Goal: Check status: Check status

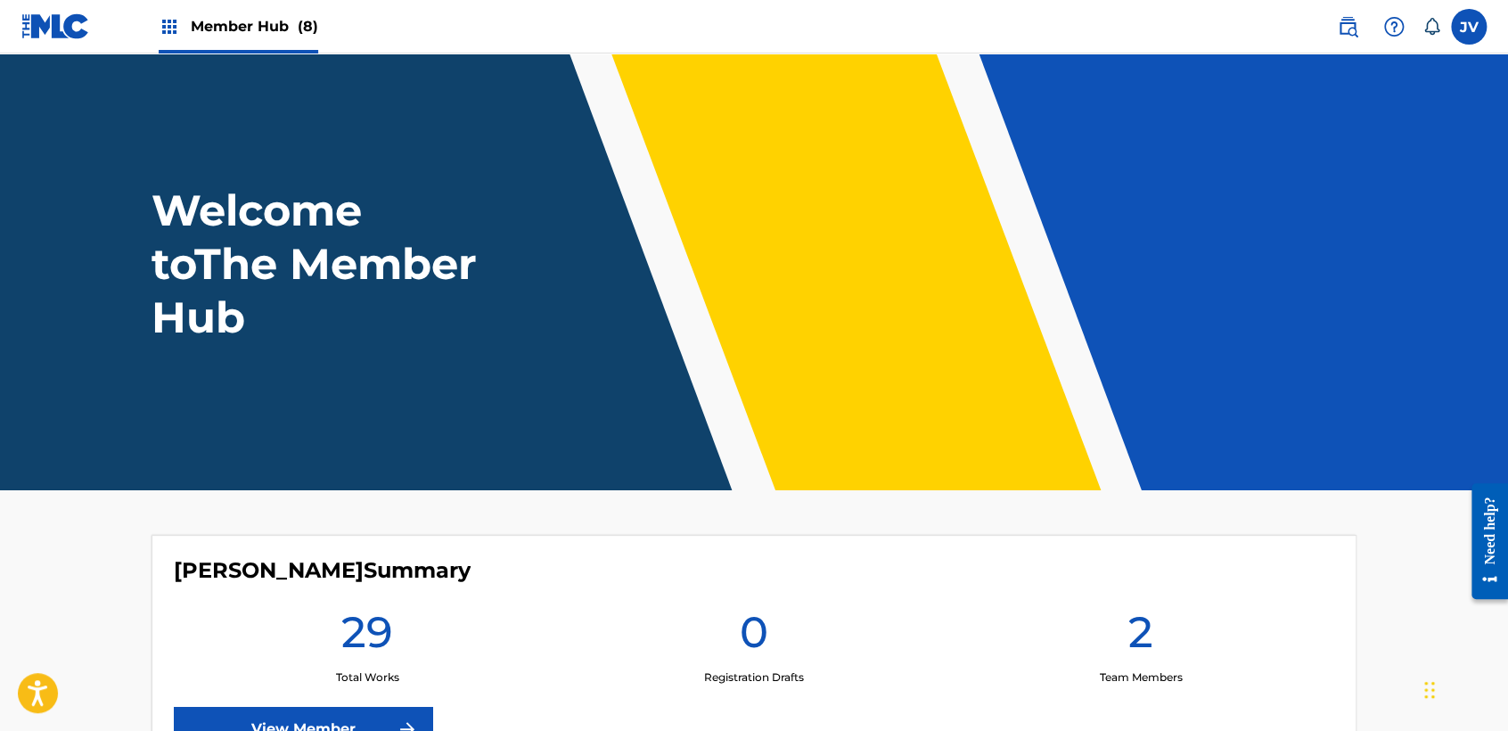
click at [204, 25] on span "Member Hub (8)" at bounding box center [254, 26] width 127 height 20
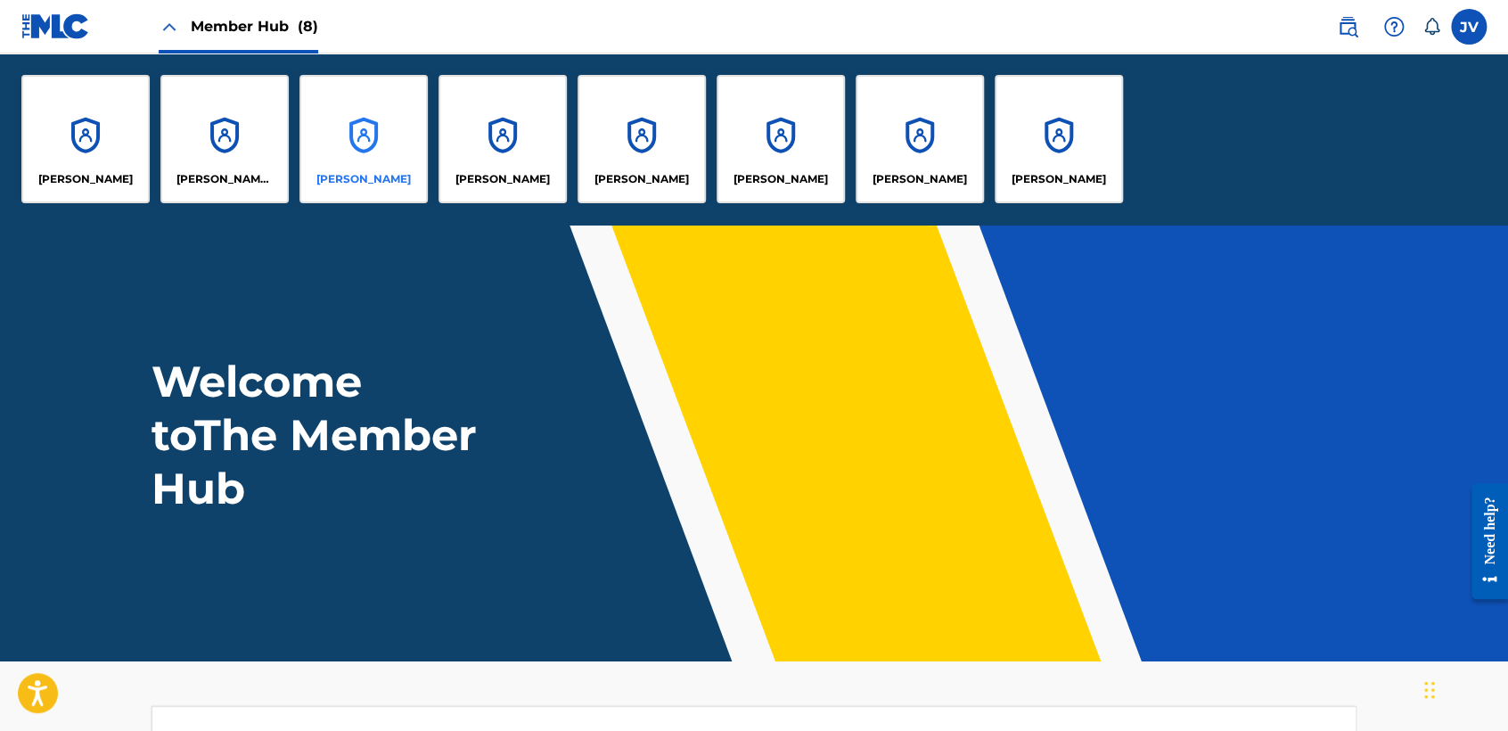
click at [342, 127] on div "[PERSON_NAME]" at bounding box center [363, 139] width 128 height 128
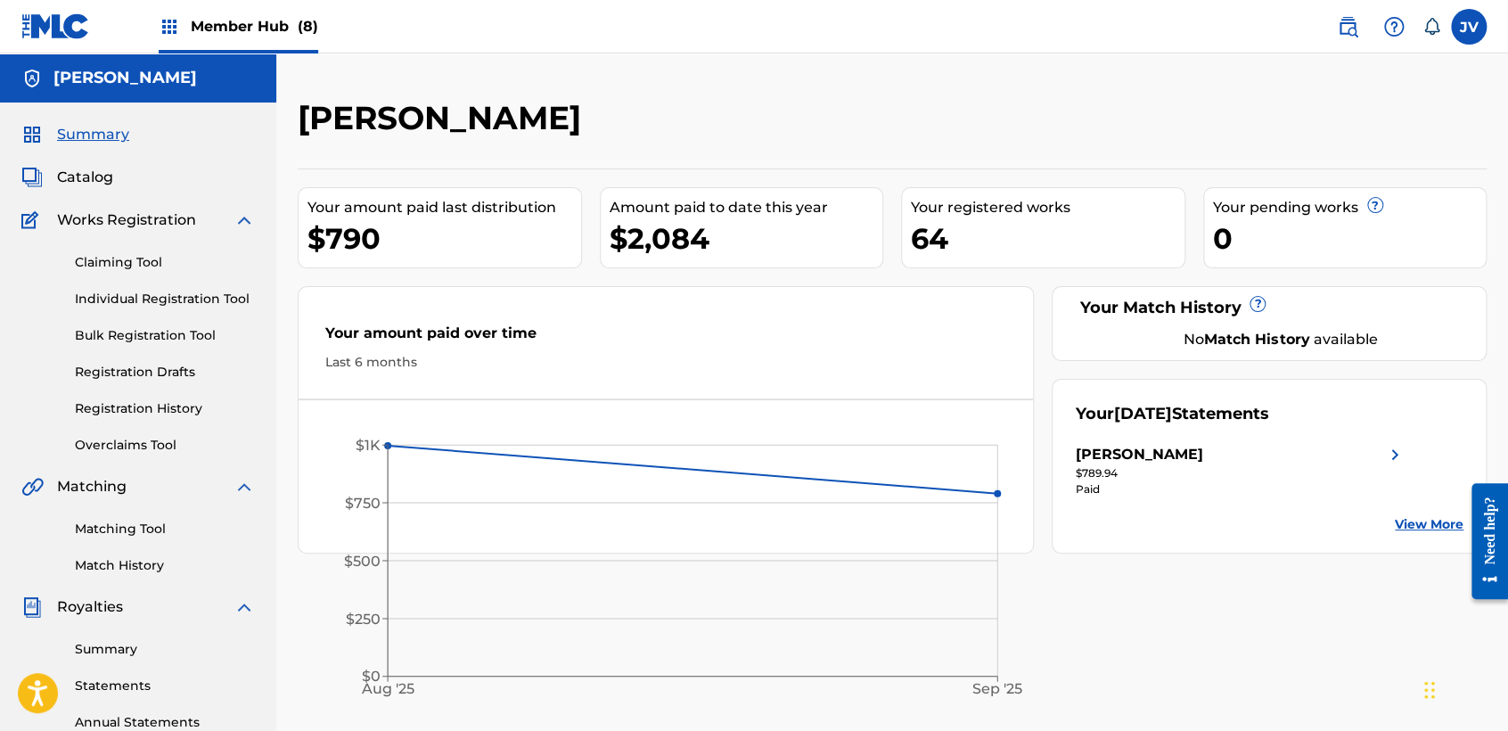
click at [303, 27] on span "(8)" at bounding box center [308, 26] width 20 height 17
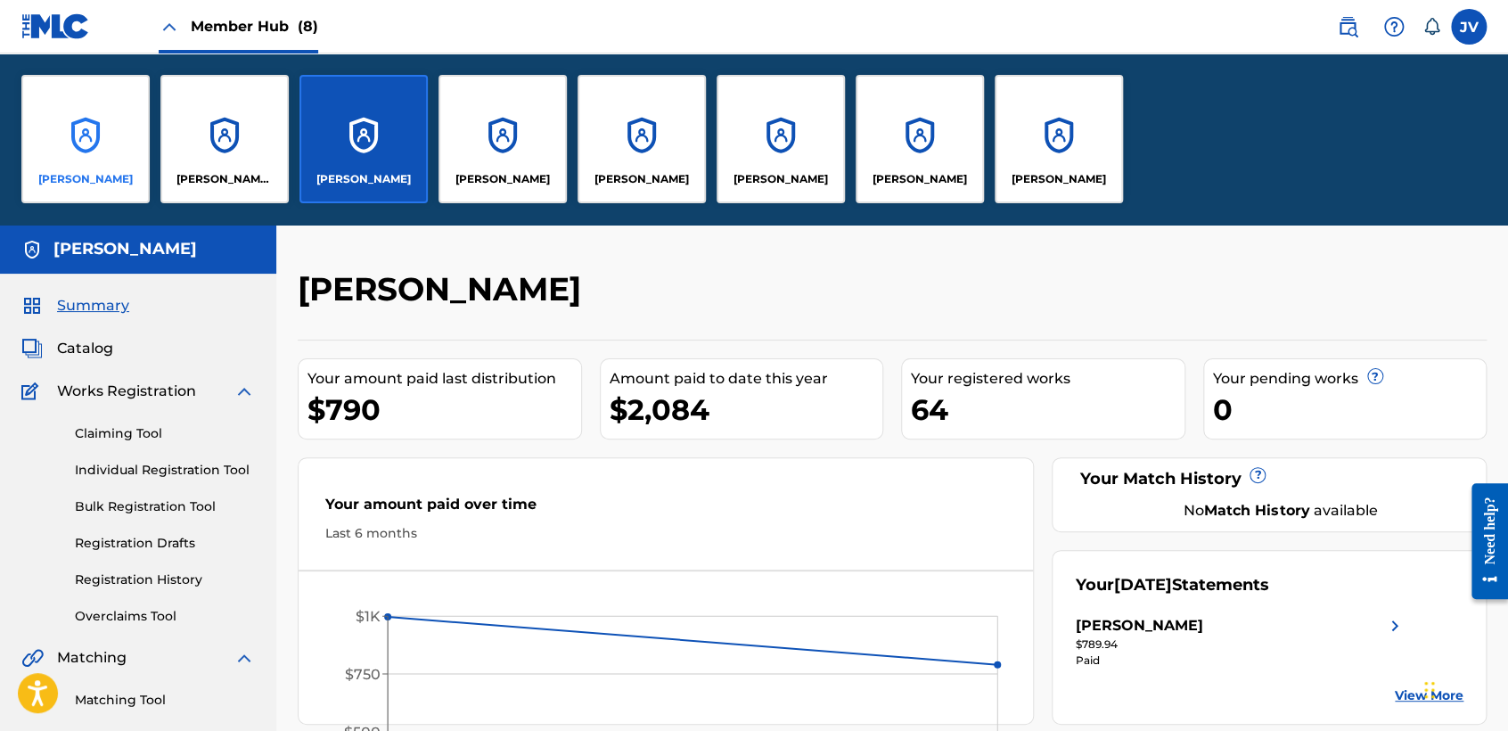
click at [63, 92] on div "[PERSON_NAME]" at bounding box center [85, 139] width 128 height 128
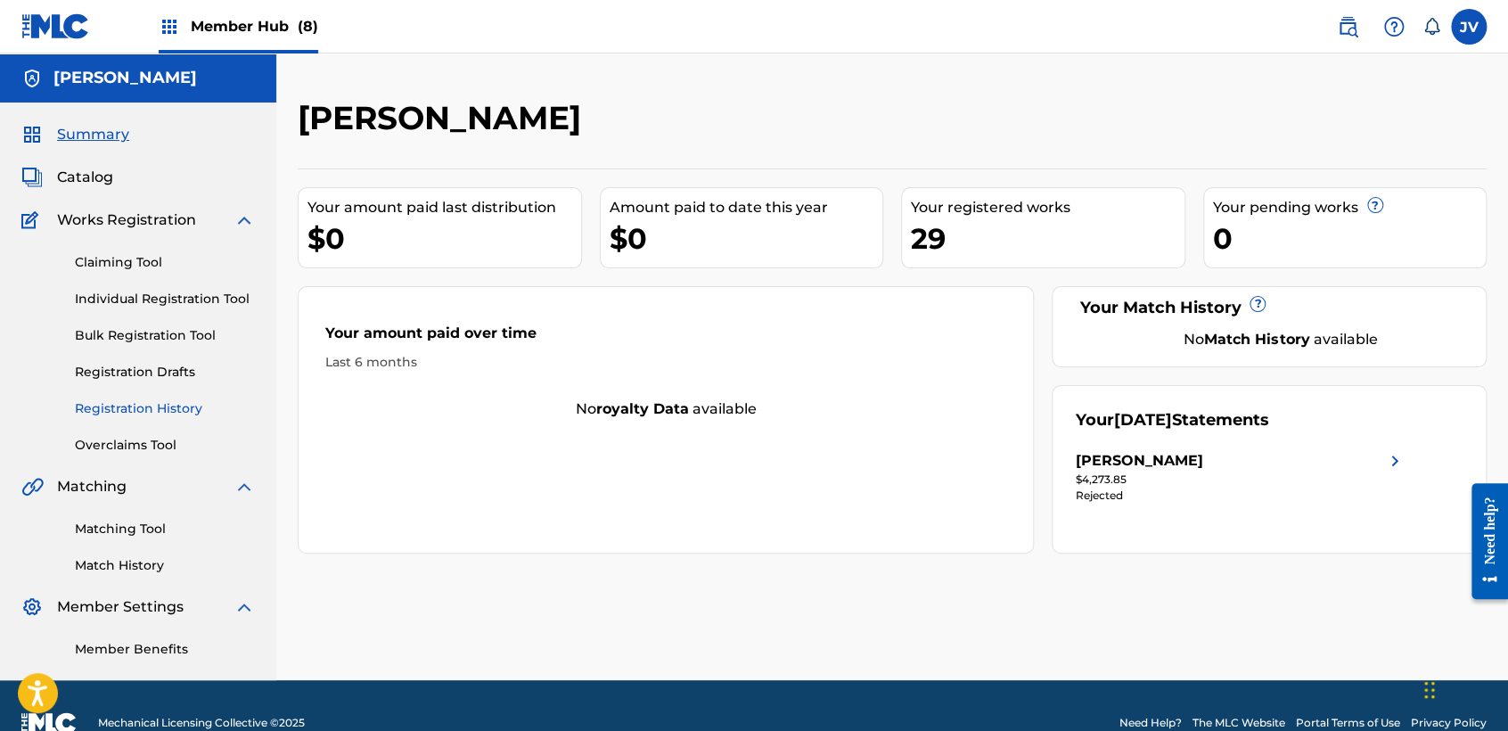
click at [158, 402] on link "Registration History" at bounding box center [165, 408] width 180 height 19
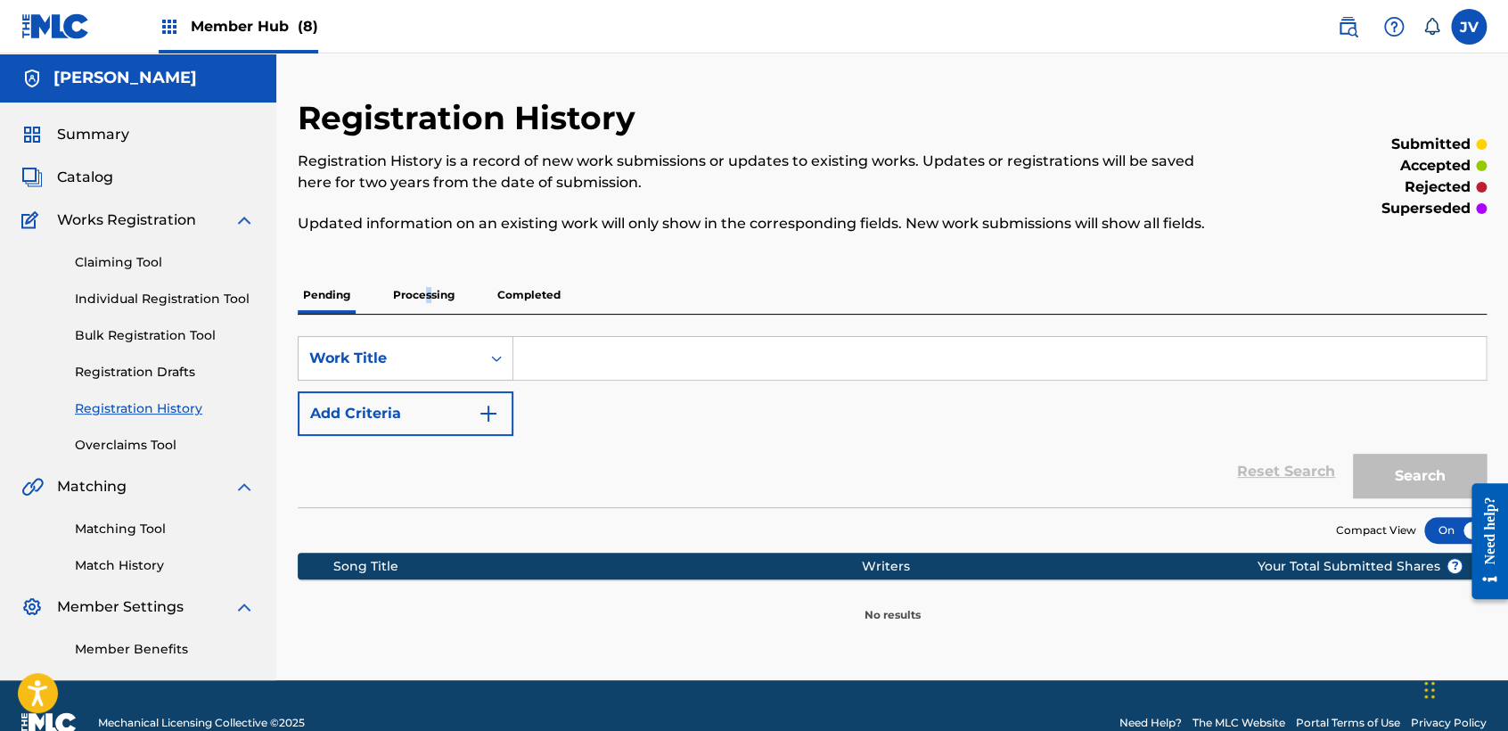
click at [424, 311] on p "Processing" at bounding box center [424, 294] width 72 height 37
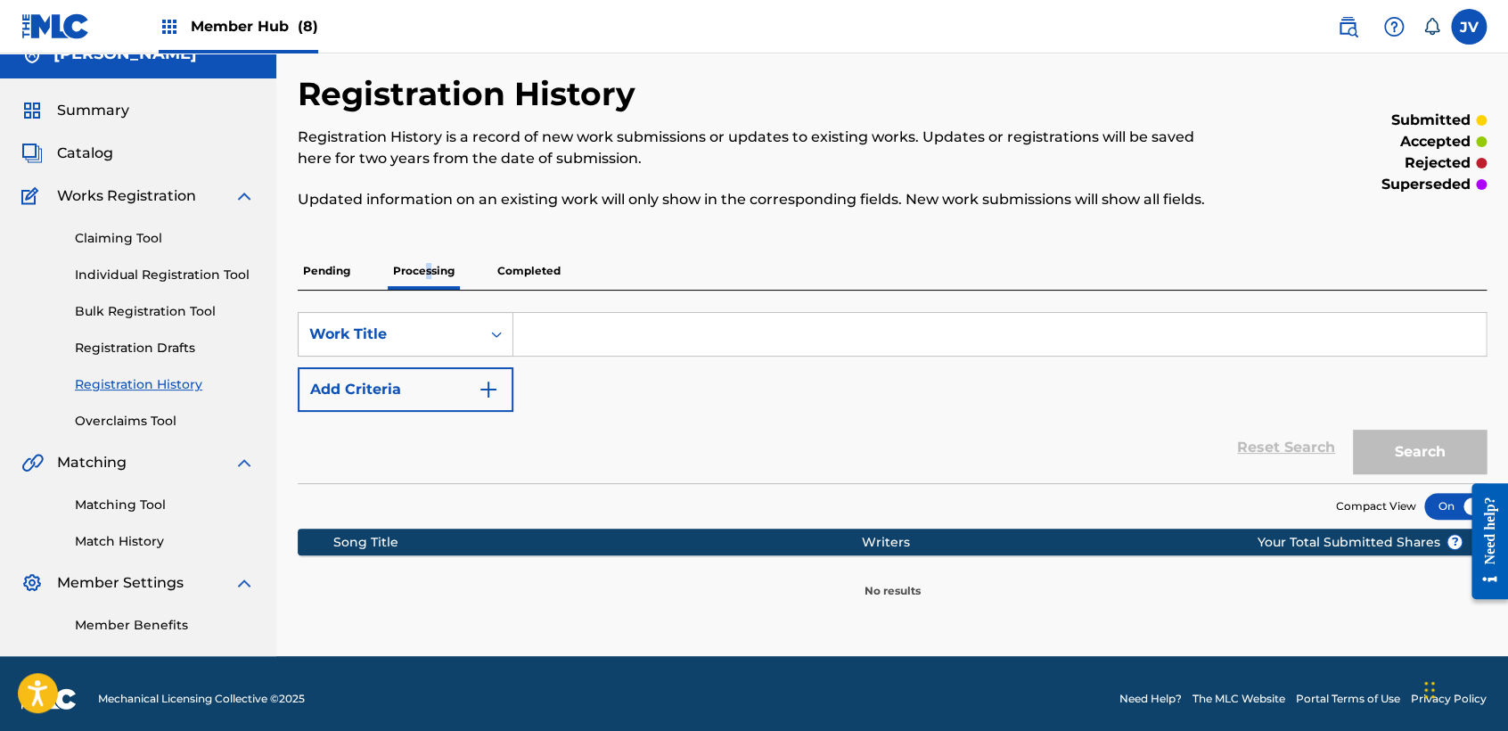
scroll to position [34, 0]
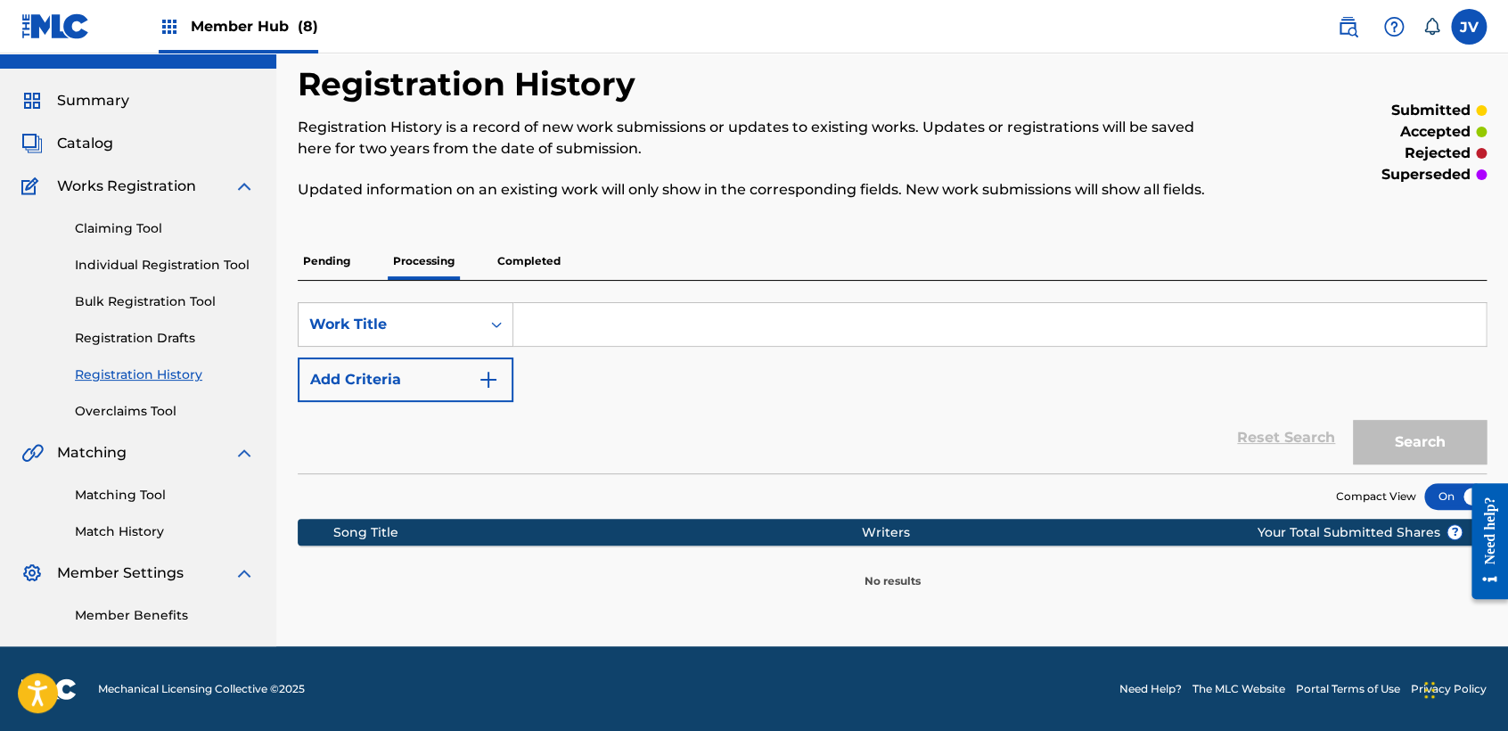
click at [535, 248] on p "Completed" at bounding box center [529, 260] width 74 height 37
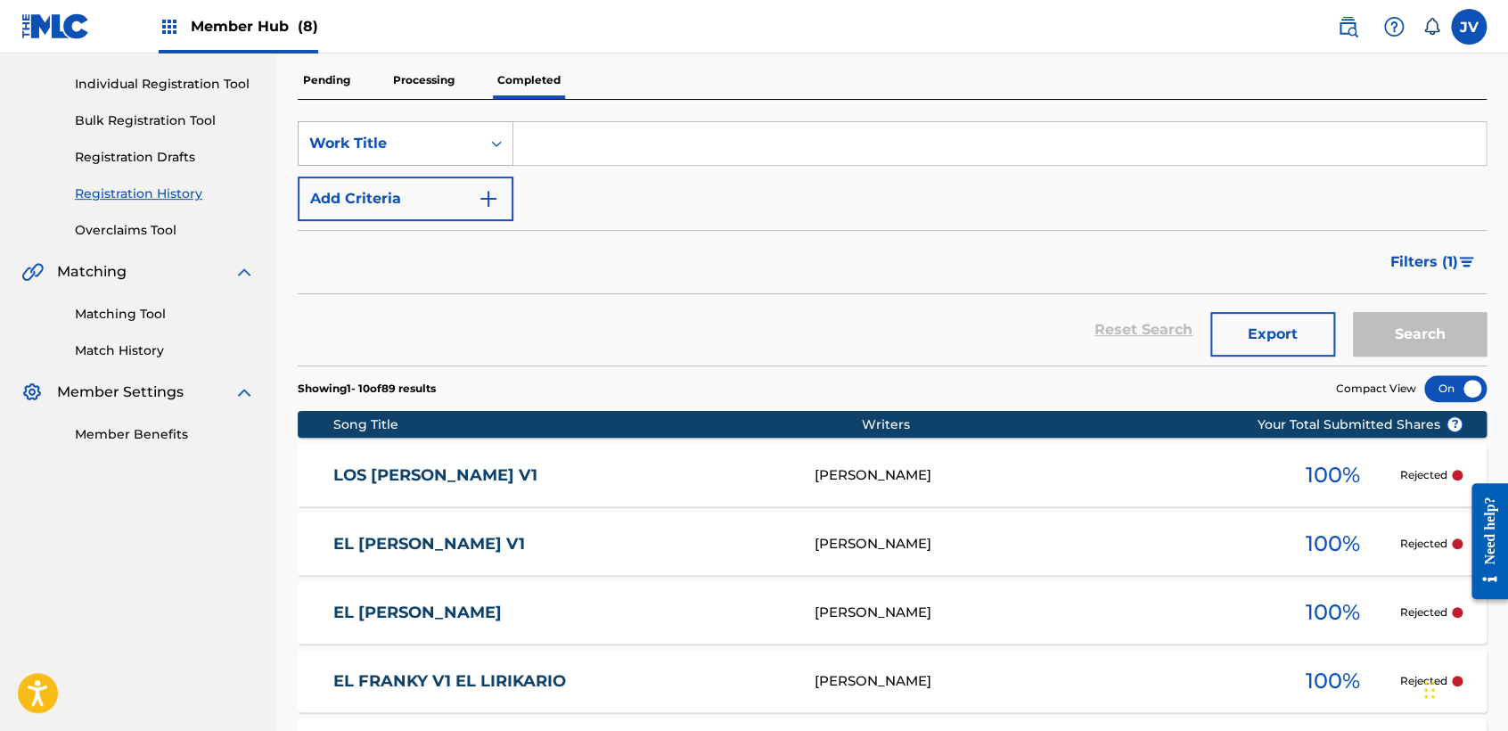
scroll to position [20, 0]
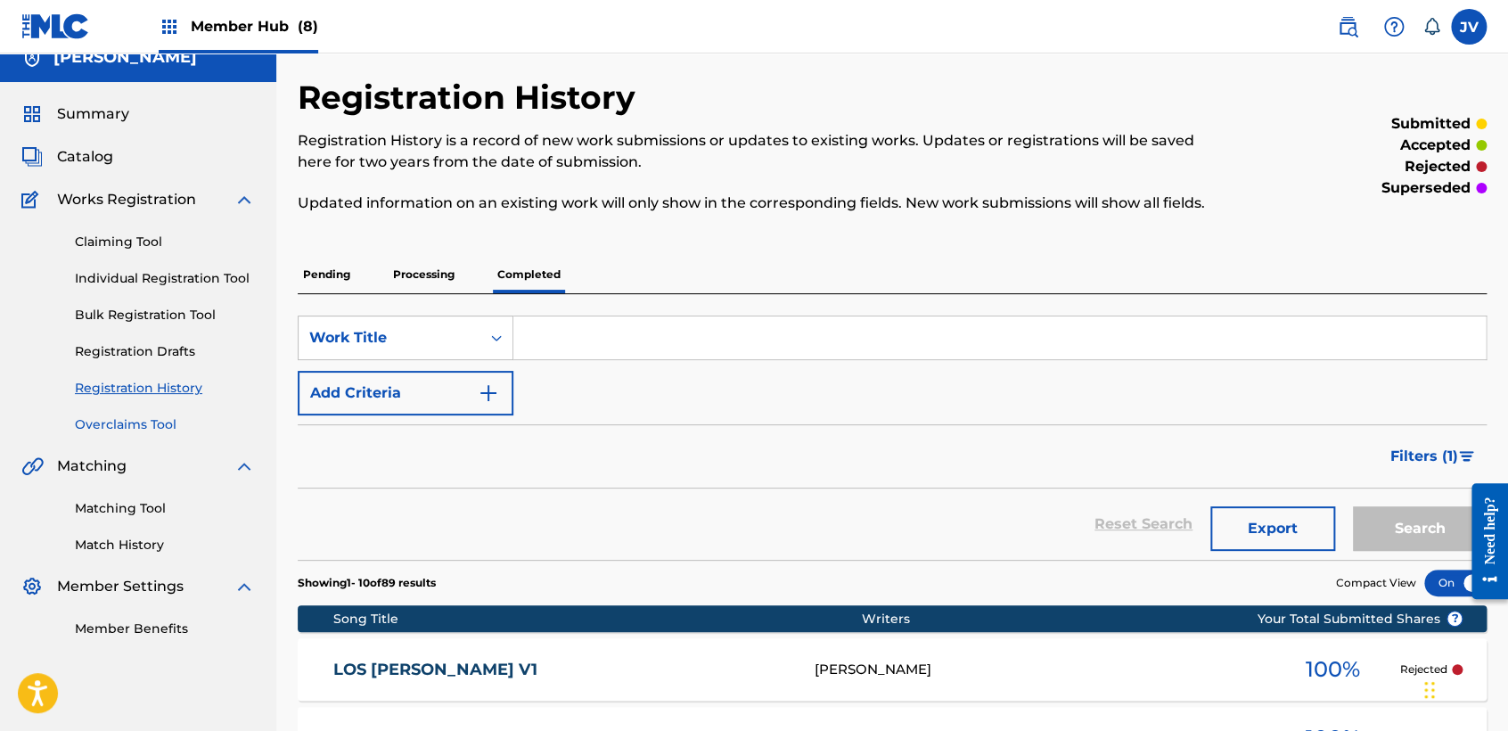
click at [148, 418] on link "Overclaims Tool" at bounding box center [165, 424] width 180 height 19
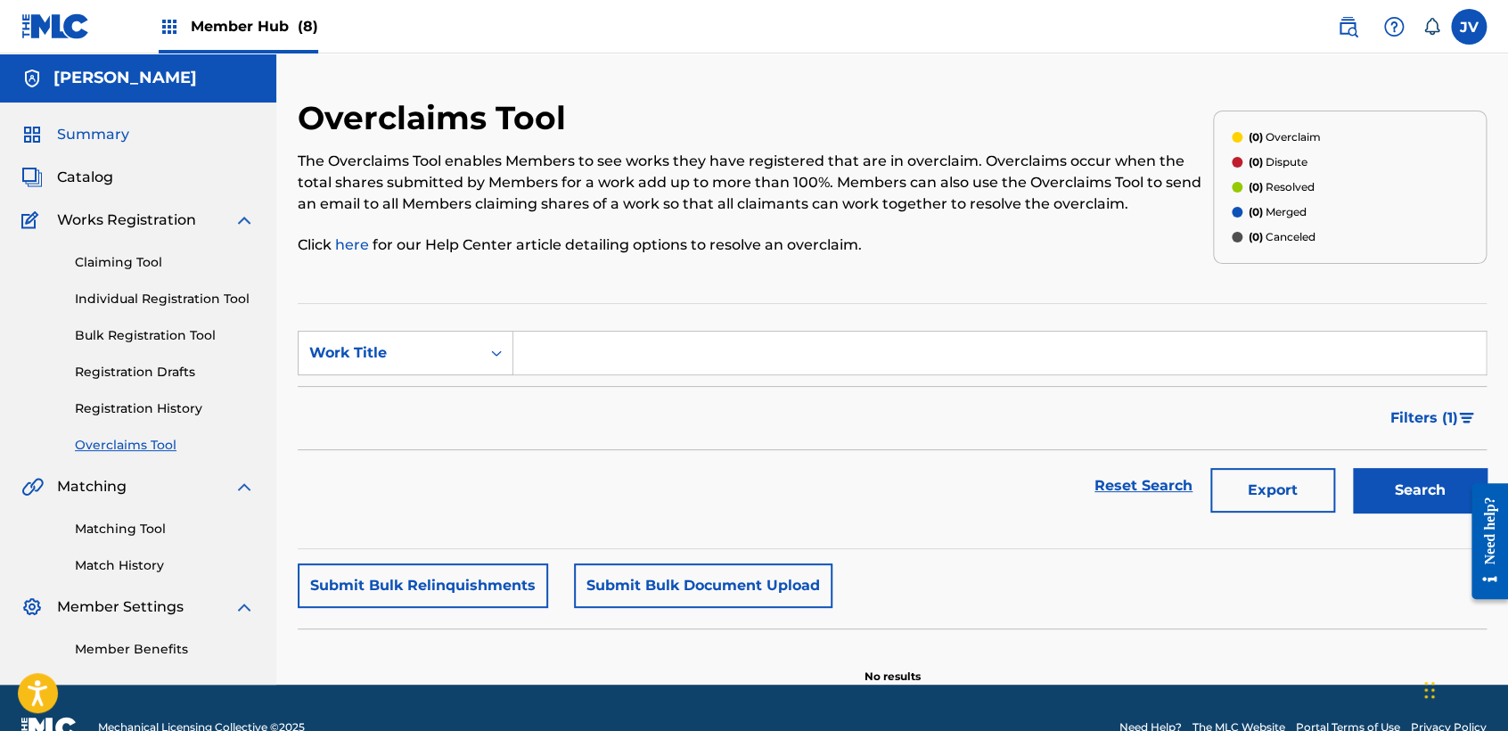
click at [93, 128] on span "Summary" at bounding box center [93, 134] width 72 height 21
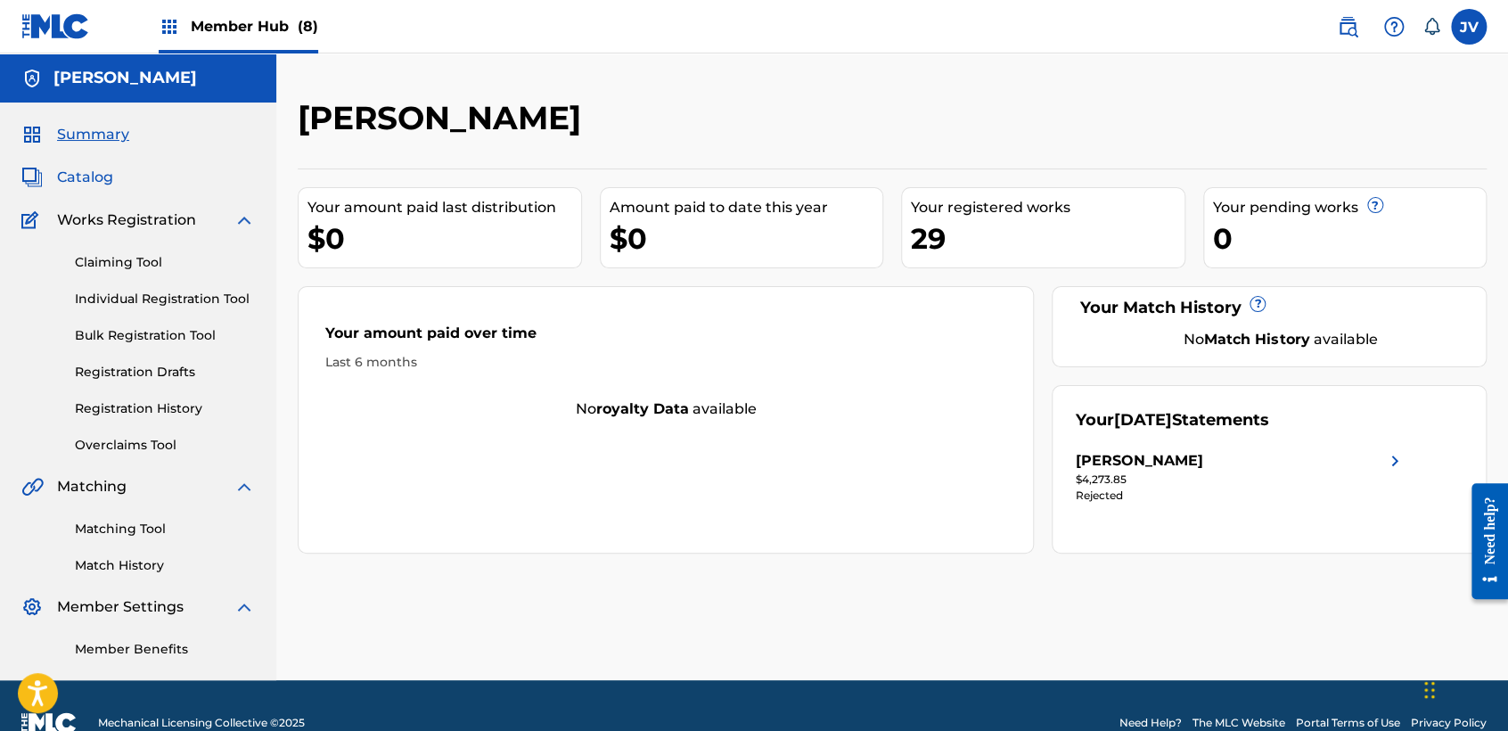
click at [89, 173] on span "Catalog" at bounding box center [85, 177] width 56 height 21
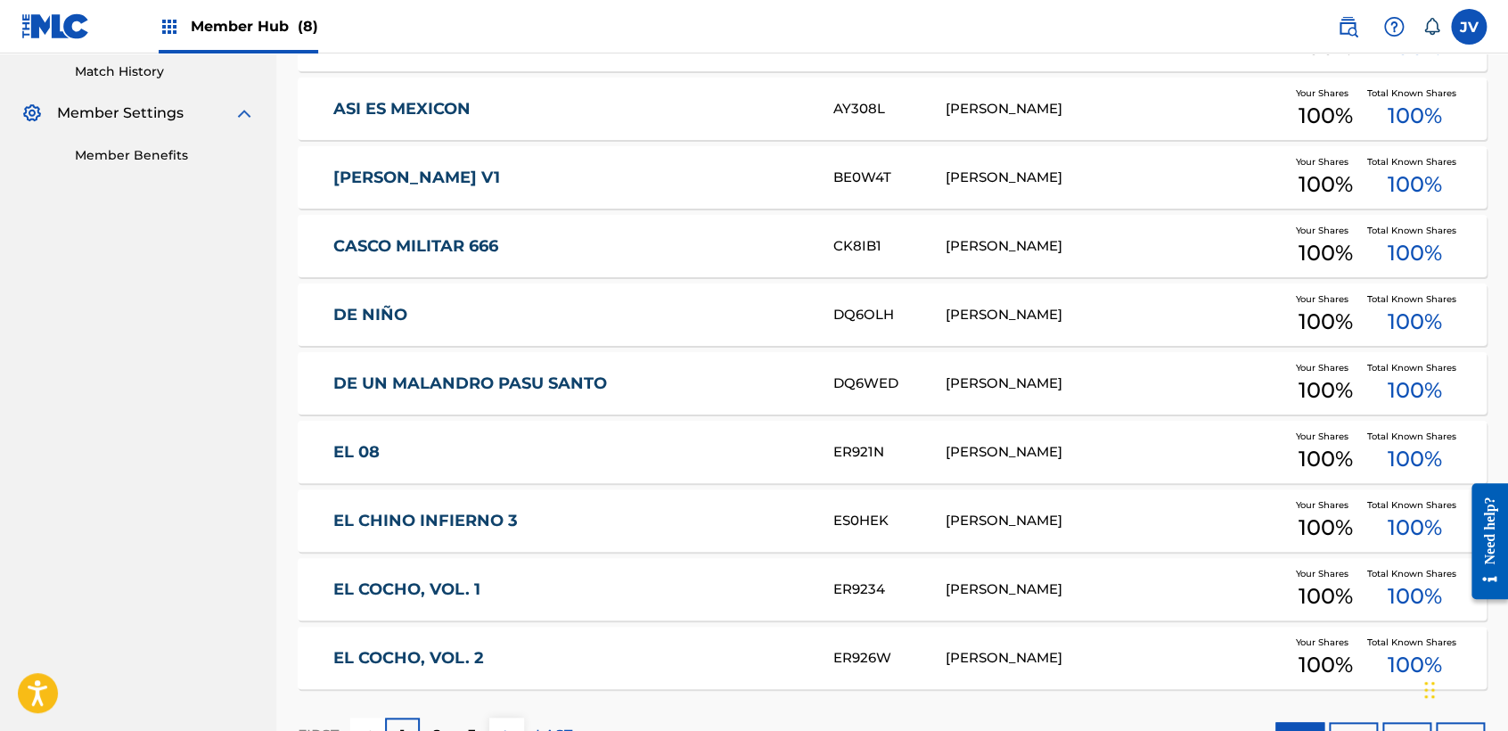
scroll to position [495, 0]
click at [53, 21] on img at bounding box center [55, 26] width 69 height 26
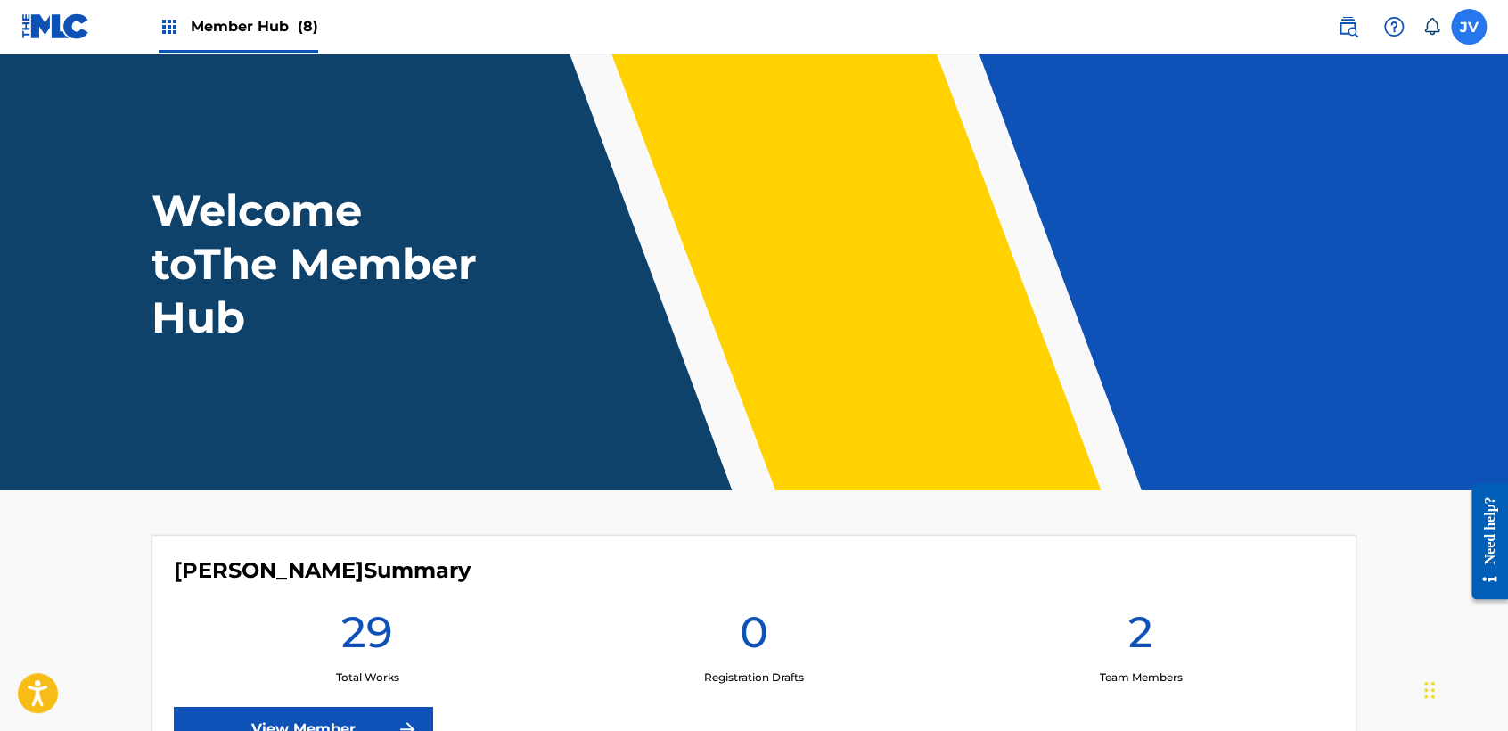
click at [1470, 27] on label at bounding box center [1469, 27] width 36 height 36
click at [1469, 27] on input "JV [PERSON_NAME] [EMAIL_ADDRESS][DOMAIN_NAME] Notification Preferences Profile …" at bounding box center [1469, 27] width 0 height 0
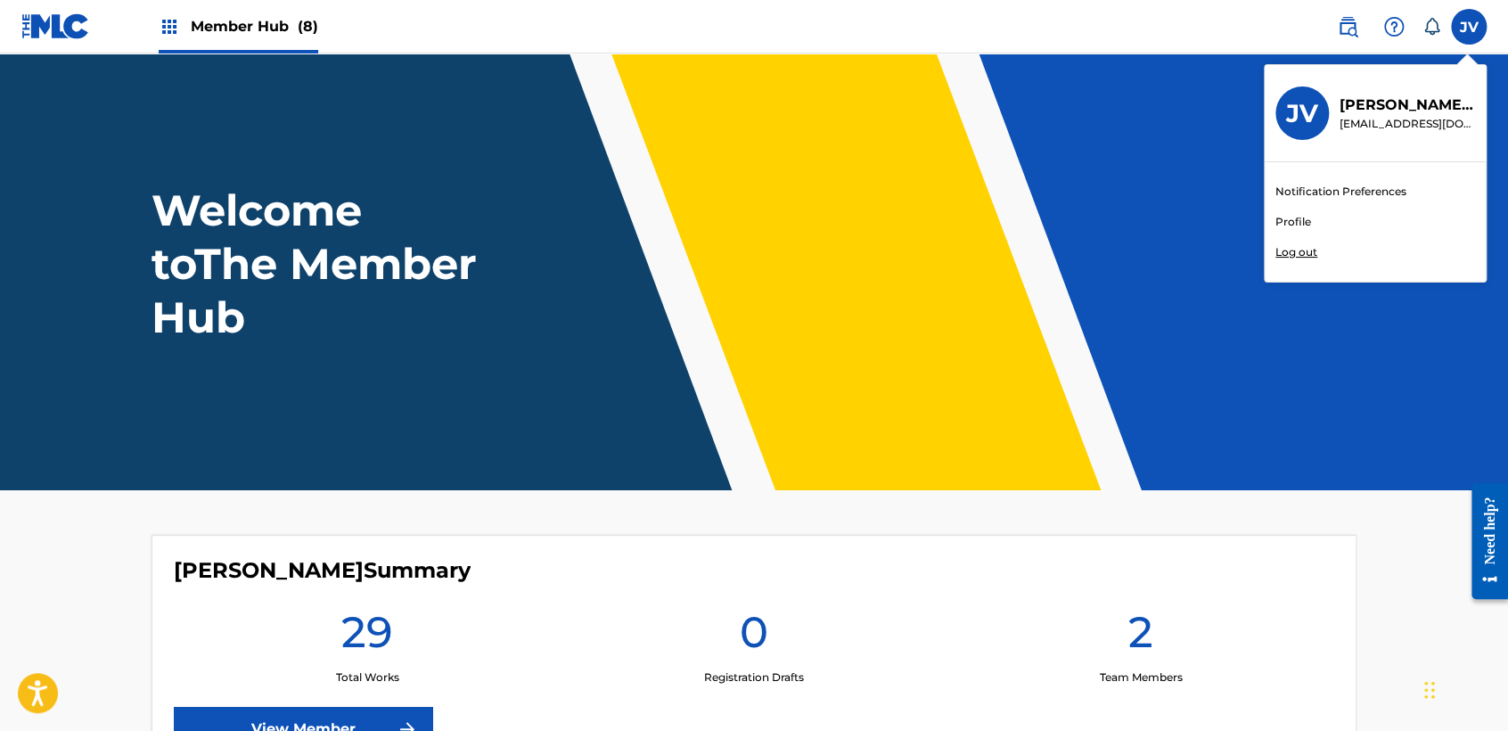
click at [995, 204] on div "Welcome to The Member Hub" at bounding box center [754, 264] width 1248 height 160
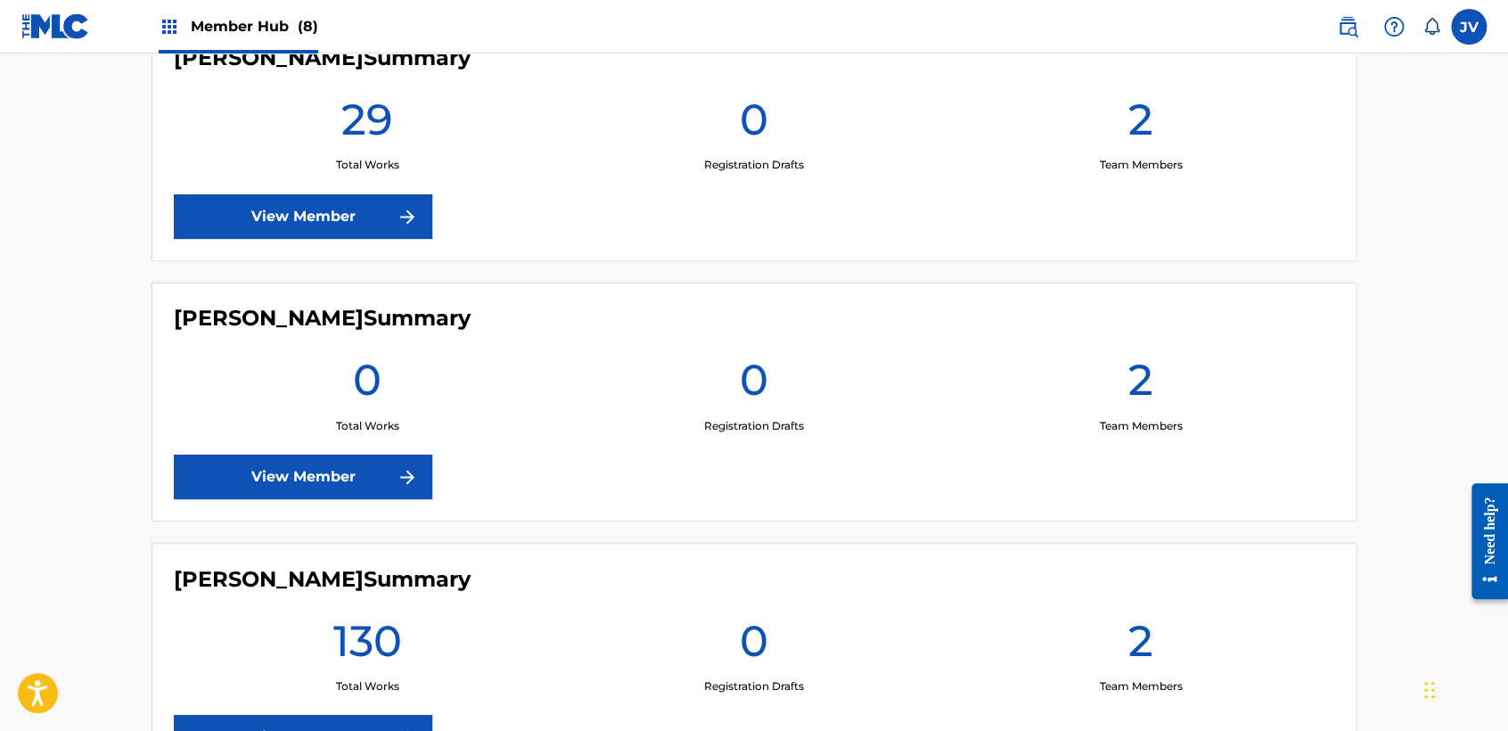
scroll to position [1386, 0]
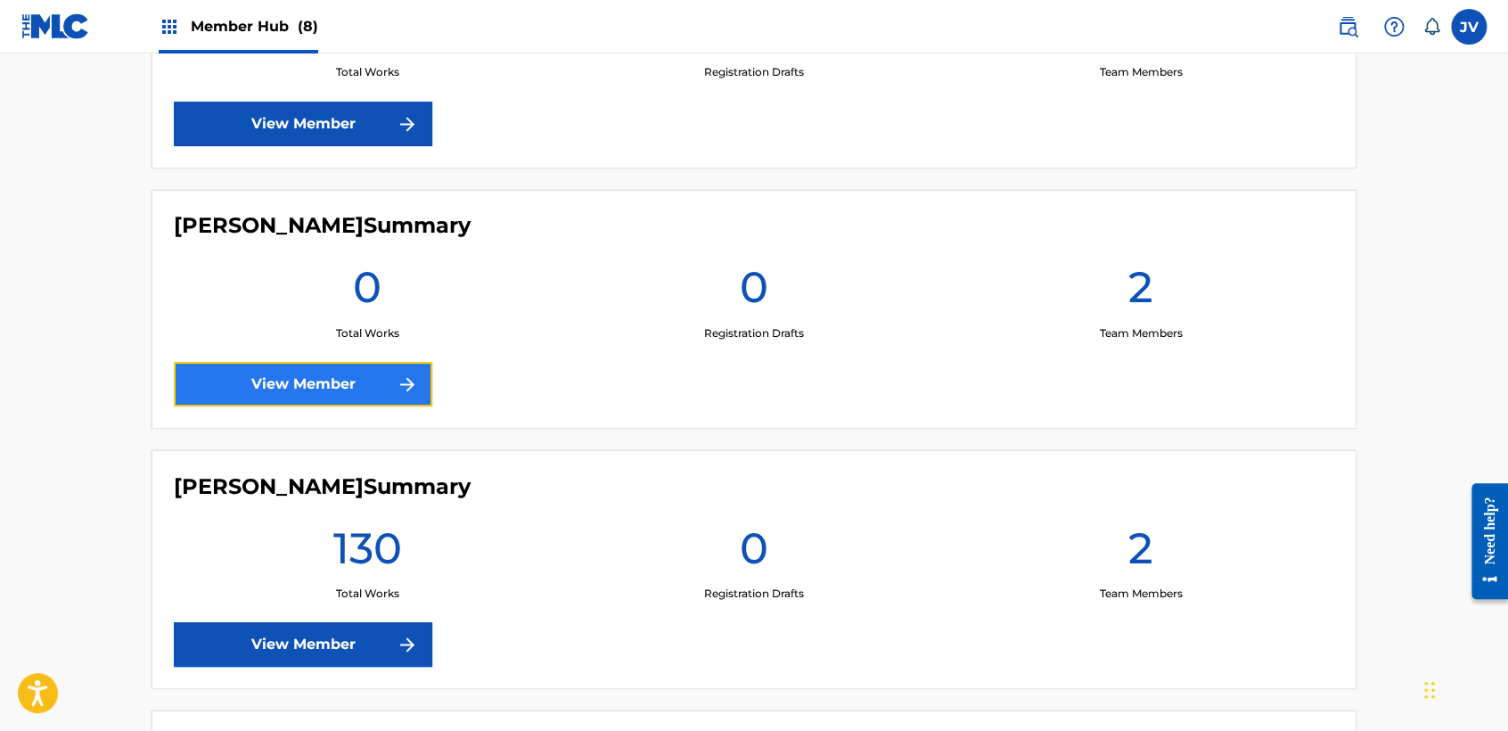
click at [372, 373] on link "View Member" at bounding box center [303, 384] width 258 height 45
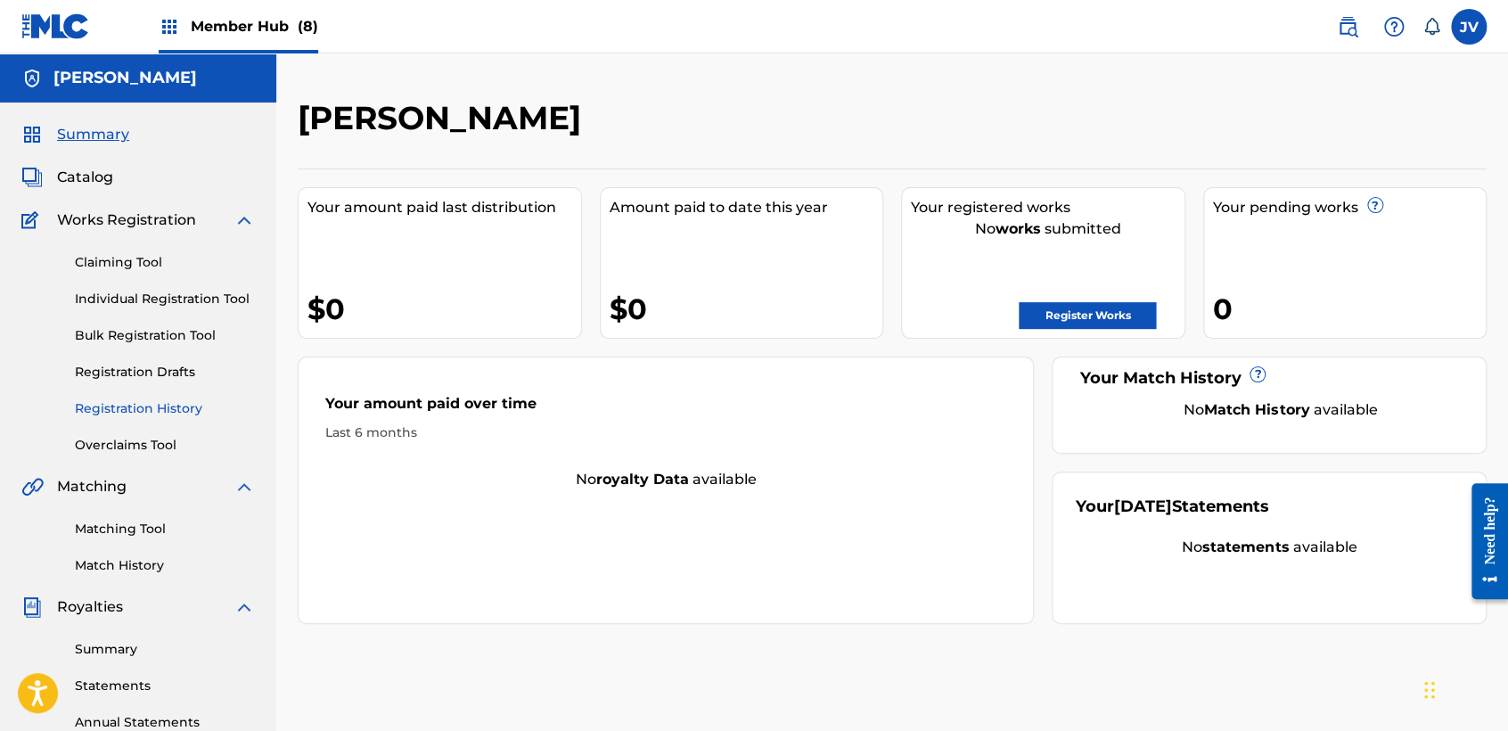
click at [157, 403] on link "Registration History" at bounding box center [165, 408] width 180 height 19
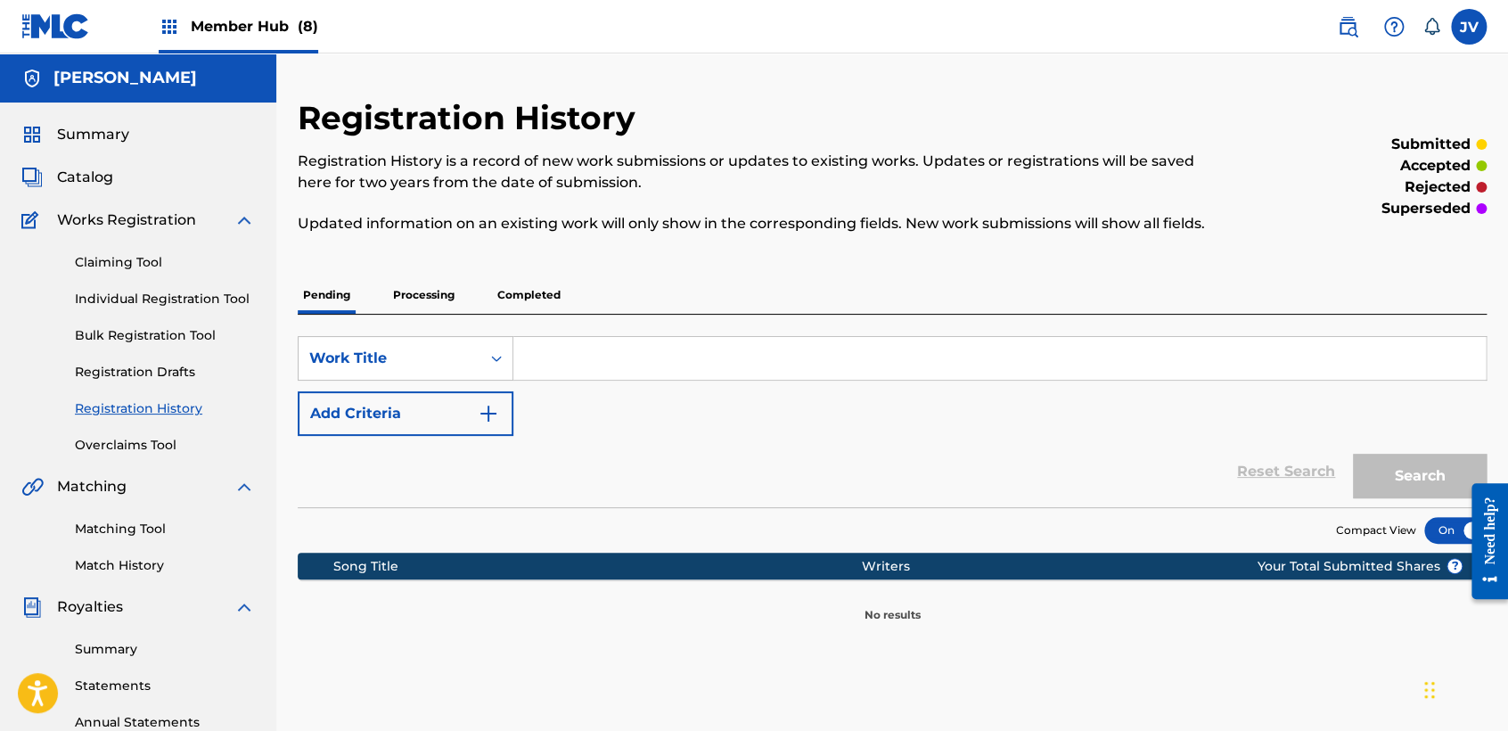
click at [250, 425] on div "Claiming Tool Individual Registration Tool Bulk Registration Tool Registration …" at bounding box center [137, 343] width 233 height 224
click at [186, 419] on div "Claiming Tool Individual Registration Tool Bulk Registration Tool Registration …" at bounding box center [137, 343] width 233 height 224
click at [186, 417] on link "Registration History" at bounding box center [165, 408] width 180 height 19
click at [182, 410] on link "Registration History" at bounding box center [165, 408] width 180 height 19
click at [132, 418] on div "Claiming Tool Individual Registration Tool Bulk Registration Tool Registration …" at bounding box center [137, 343] width 233 height 224
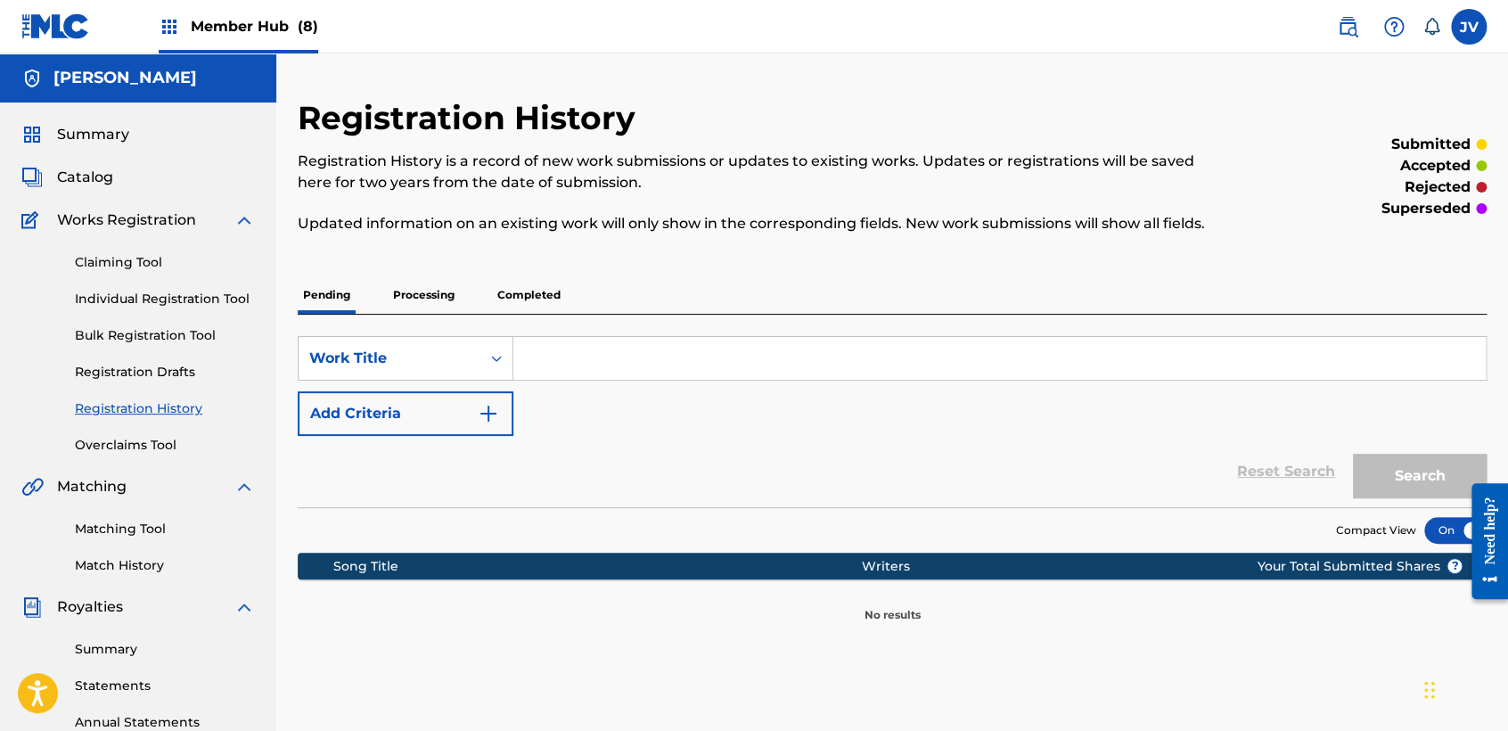
click at [135, 410] on link "Registration History" at bounding box center [165, 408] width 180 height 19
click at [449, 302] on p "Processing" at bounding box center [424, 294] width 72 height 37
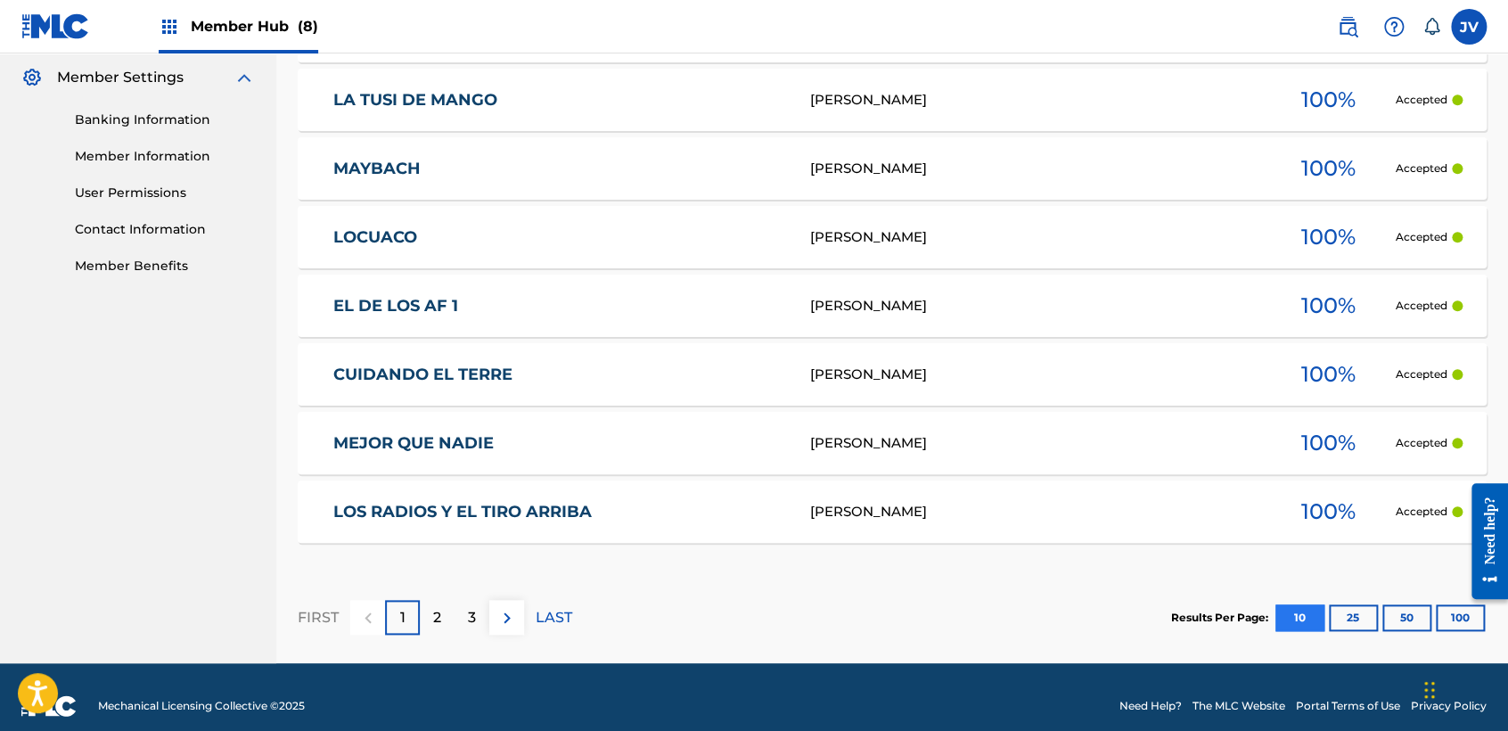
scroll to position [740, 0]
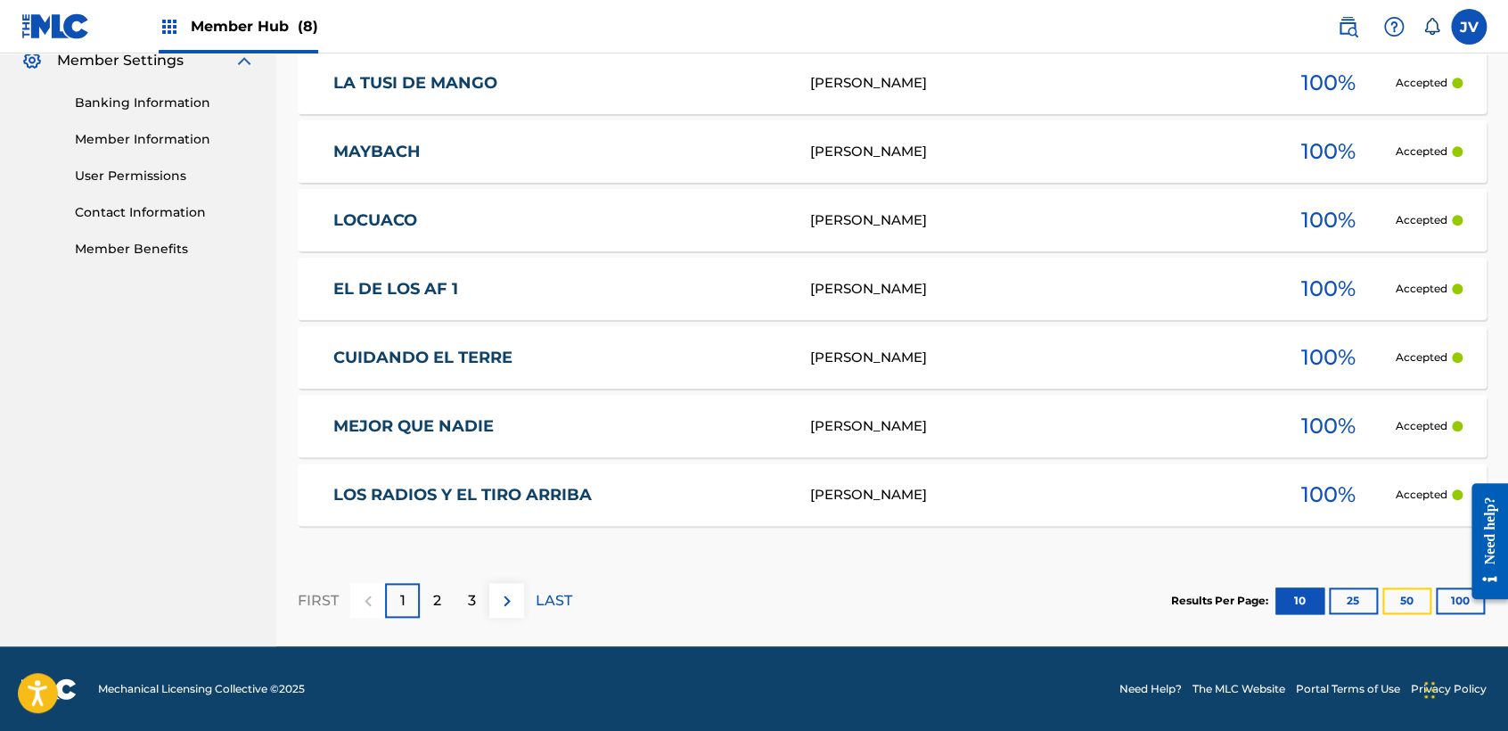
click at [1418, 600] on button "50" at bounding box center [1406, 600] width 49 height 27
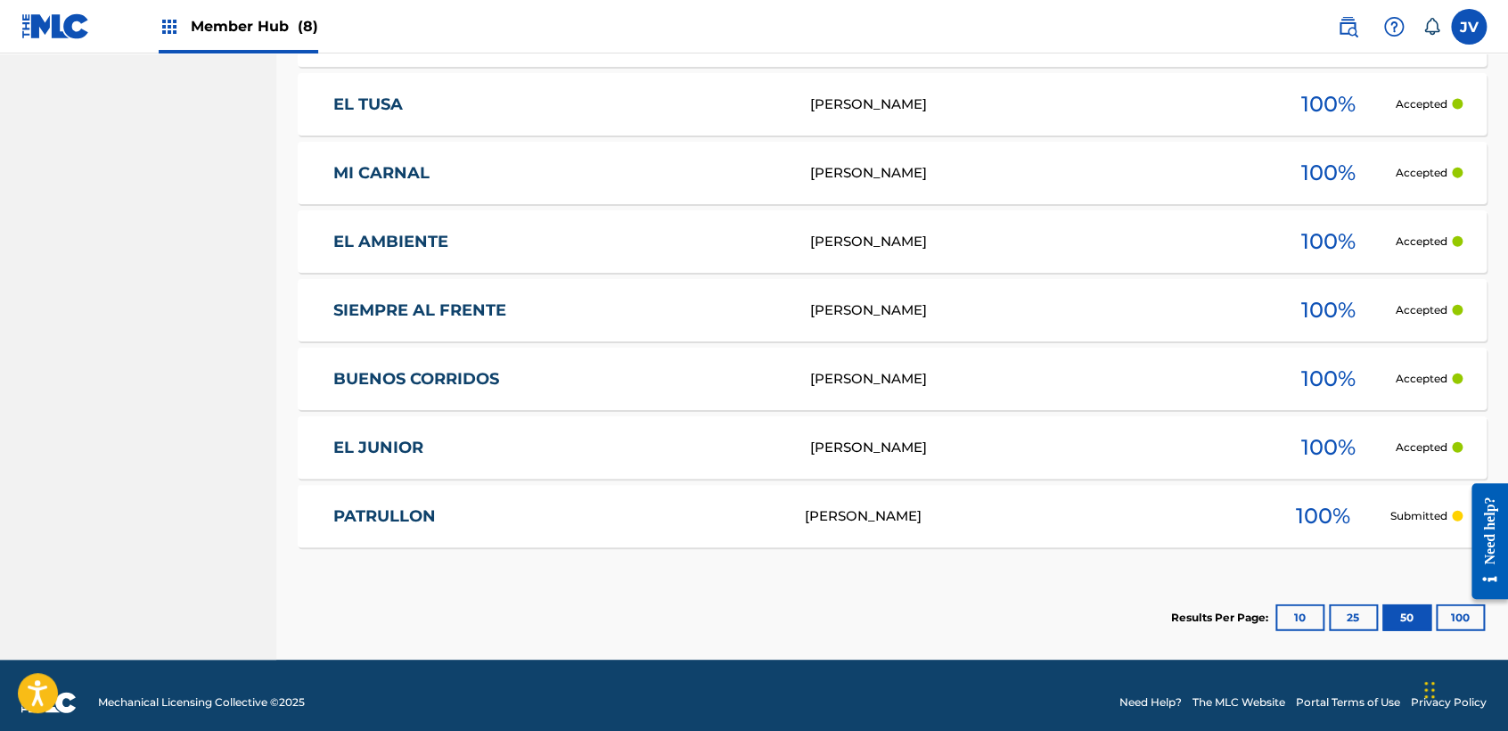
scroll to position [1967, 0]
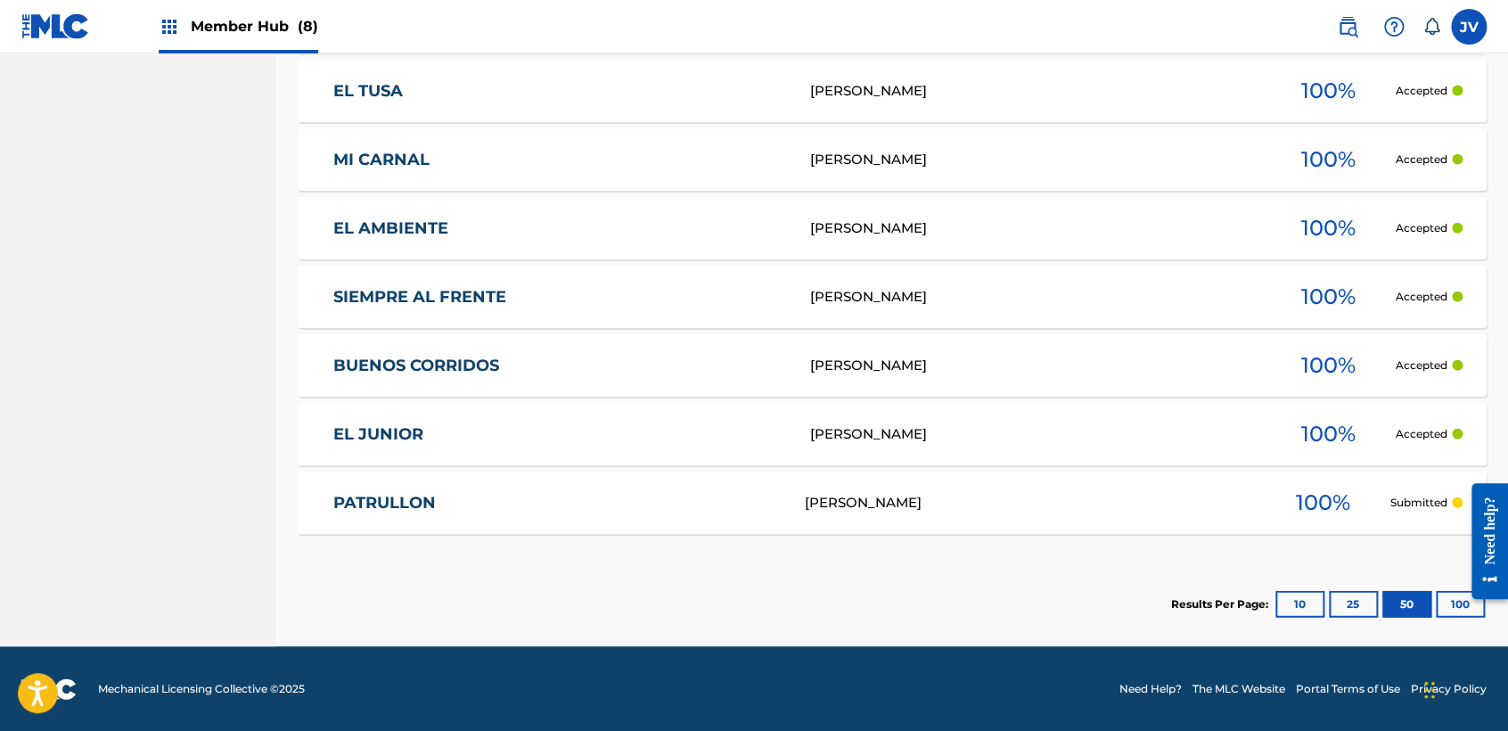
click at [64, 18] on img at bounding box center [55, 26] width 69 height 26
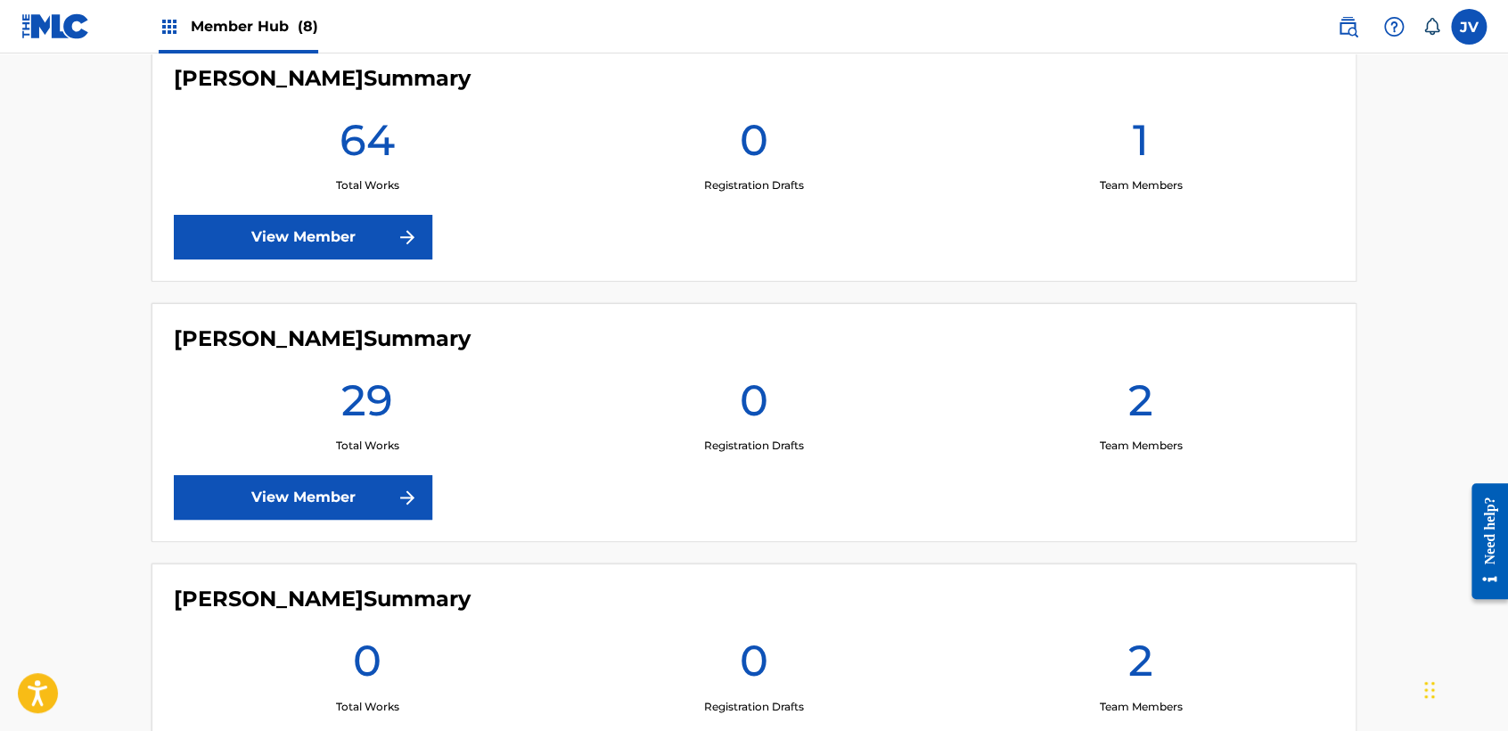
scroll to position [978, 0]
